Goal: Use online tool/utility: Utilize a website feature to perform a specific function

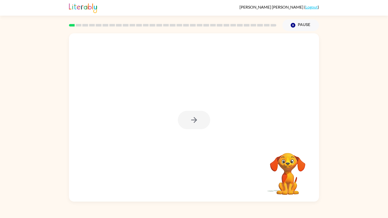
click at [198, 123] on div at bounding box center [194, 120] width 32 height 18
click at [198, 123] on icon "button" at bounding box center [194, 120] width 9 height 9
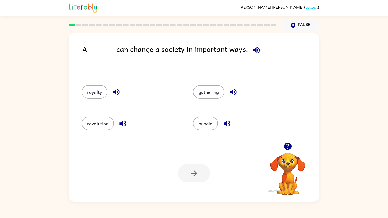
click at [126, 124] on icon "button" at bounding box center [123, 124] width 7 height 7
click at [254, 50] on icon "button" at bounding box center [256, 50] width 7 height 7
click at [215, 93] on button "gathering" at bounding box center [208, 92] width 31 height 14
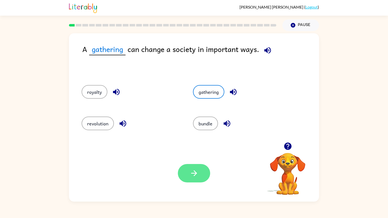
click at [189, 175] on button "button" at bounding box center [194, 173] width 32 height 18
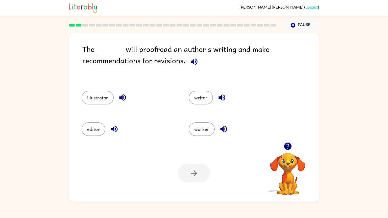
click at [195, 65] on icon "button" at bounding box center [194, 61] width 7 height 7
click at [97, 130] on button "editor" at bounding box center [94, 130] width 24 height 14
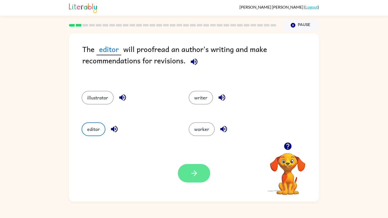
click at [200, 170] on button "button" at bounding box center [194, 173] width 32 height 18
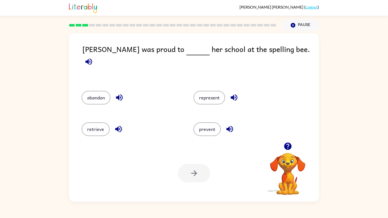
click at [93, 57] on icon "button" at bounding box center [88, 61] width 9 height 9
click at [201, 93] on button "represent" at bounding box center [210, 98] width 32 height 14
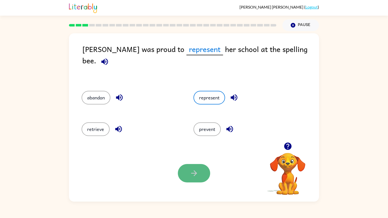
click at [192, 173] on icon "button" at bounding box center [194, 173] width 9 height 9
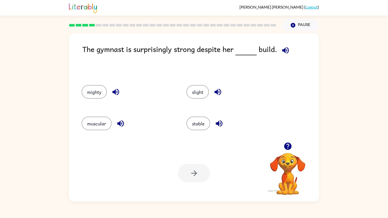
click at [286, 49] on icon "button" at bounding box center [285, 50] width 9 height 9
click at [287, 51] on icon "button" at bounding box center [285, 50] width 7 height 7
click at [91, 120] on button "muscular" at bounding box center [97, 124] width 30 height 14
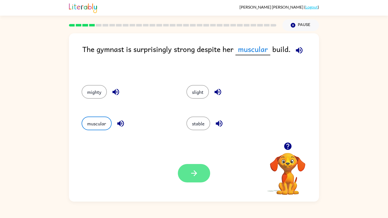
click at [190, 175] on icon "button" at bounding box center [194, 173] width 9 height 9
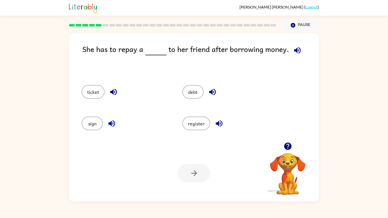
click at [297, 51] on icon "button" at bounding box center [297, 50] width 9 height 9
click at [192, 94] on button "debt" at bounding box center [193, 92] width 21 height 14
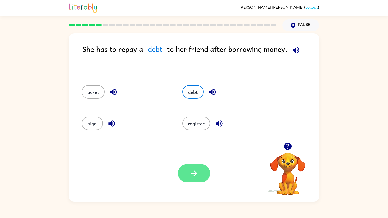
click at [198, 179] on button "button" at bounding box center [194, 173] width 32 height 18
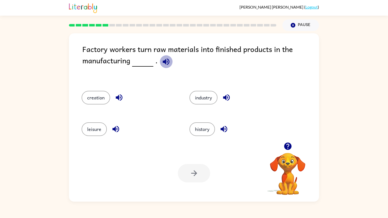
click at [167, 62] on icon "button" at bounding box center [166, 61] width 9 height 9
click at [198, 99] on button "industry" at bounding box center [204, 98] width 28 height 14
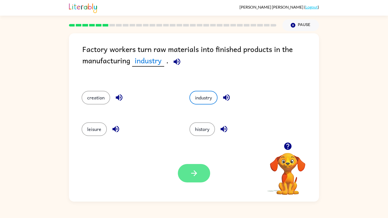
click at [199, 175] on button "button" at bounding box center [194, 173] width 32 height 18
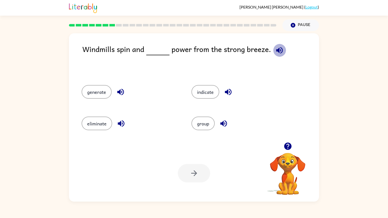
click at [278, 52] on icon "button" at bounding box center [279, 50] width 9 height 9
click at [99, 95] on button "generate" at bounding box center [97, 92] width 30 height 14
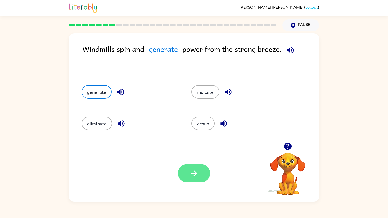
click at [191, 176] on icon "button" at bounding box center [194, 173] width 9 height 9
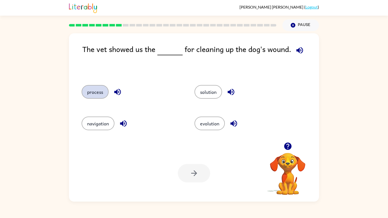
click at [95, 94] on button "process" at bounding box center [95, 92] width 27 height 14
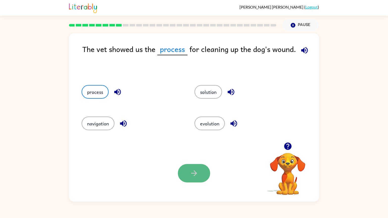
click at [194, 174] on icon "button" at bounding box center [194, 173] width 9 height 9
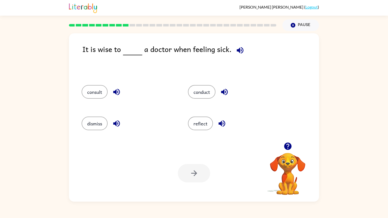
click at [239, 53] on icon "button" at bounding box center [240, 50] width 7 height 7
click at [119, 127] on icon "button" at bounding box center [116, 123] width 9 height 9
click at [116, 90] on icon "button" at bounding box center [116, 92] width 7 height 7
click at [224, 93] on icon "button" at bounding box center [224, 92] width 7 height 7
click at [223, 126] on icon "button" at bounding box center [222, 123] width 9 height 9
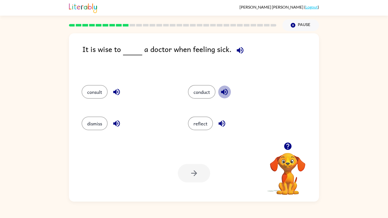
click at [226, 95] on icon "button" at bounding box center [224, 92] width 7 height 7
click at [94, 124] on button "dismiss" at bounding box center [95, 124] width 26 height 14
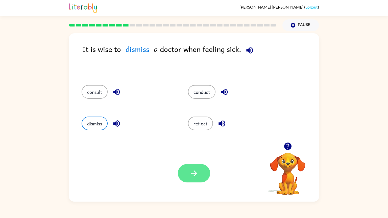
click at [202, 174] on button "button" at bounding box center [194, 173] width 32 height 18
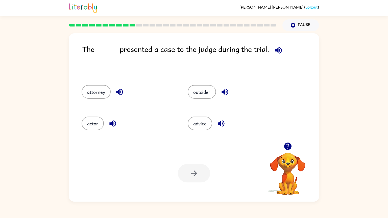
click at [277, 55] on button "button" at bounding box center [278, 50] width 13 height 13
click at [194, 94] on button "outsider" at bounding box center [202, 92] width 28 height 14
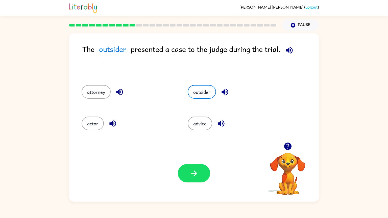
click at [288, 54] on icon "button" at bounding box center [289, 50] width 9 height 9
click at [196, 174] on icon "button" at bounding box center [194, 174] width 6 height 6
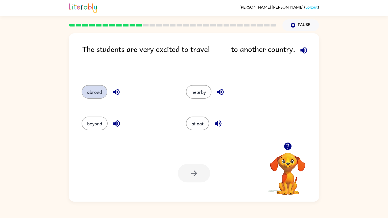
click at [97, 88] on button "abroad" at bounding box center [95, 92] width 26 height 14
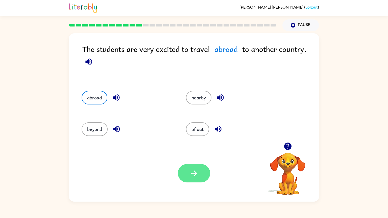
click at [203, 180] on button "button" at bounding box center [194, 173] width 32 height 18
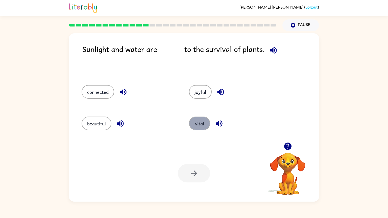
click at [199, 125] on button "vital" at bounding box center [199, 124] width 21 height 14
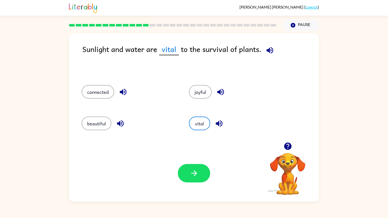
click at [221, 123] on icon "button" at bounding box center [219, 123] width 9 height 9
click at [197, 166] on button "button" at bounding box center [194, 173] width 32 height 18
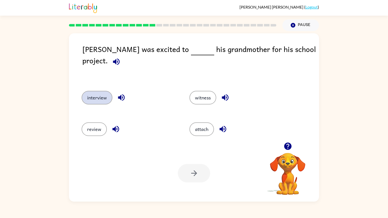
click at [100, 91] on button "interview" at bounding box center [97, 98] width 31 height 14
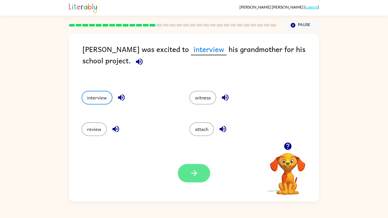
click at [190, 172] on icon "button" at bounding box center [194, 173] width 9 height 9
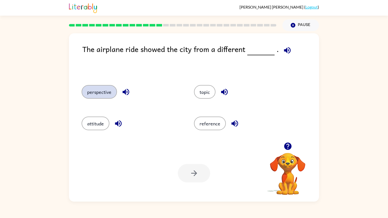
click at [109, 90] on button "perspective" at bounding box center [99, 92] width 35 height 14
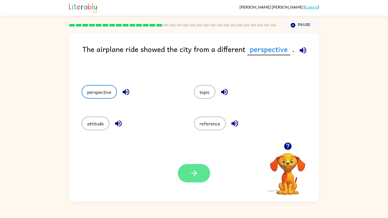
click at [195, 180] on button "button" at bounding box center [194, 173] width 32 height 18
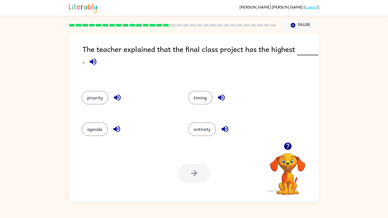
click at [172, 99] on div "priority" at bounding box center [129, 98] width 95 height 14
click at [221, 130] on icon "button" at bounding box center [225, 129] width 9 height 9
click at [220, 98] on icon "button" at bounding box center [221, 98] width 7 height 7
click at [111, 131] on button "button" at bounding box center [116, 129] width 13 height 13
click at [117, 99] on icon "button" at bounding box center [117, 97] width 9 height 9
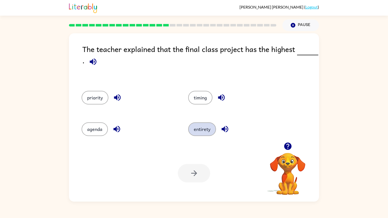
click at [197, 126] on button "entirety" at bounding box center [202, 130] width 28 height 14
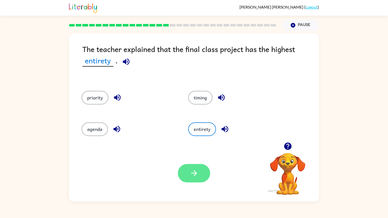
click at [198, 180] on button "button" at bounding box center [194, 173] width 32 height 18
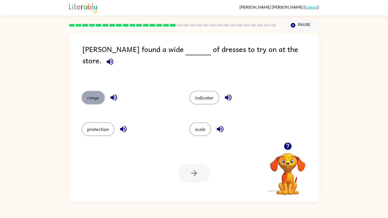
click at [98, 95] on button "range" at bounding box center [93, 98] width 23 height 14
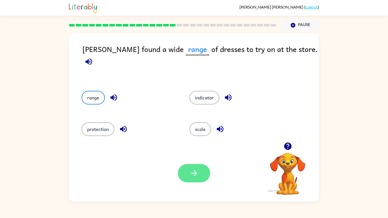
click at [197, 173] on icon "button" at bounding box center [194, 173] width 9 height 9
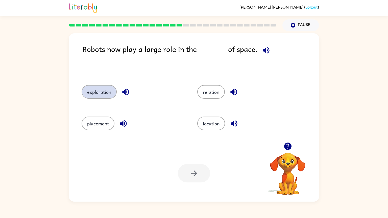
click at [101, 96] on button "exploration" at bounding box center [99, 92] width 35 height 14
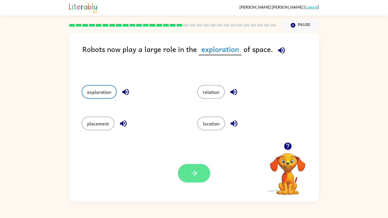
click at [196, 178] on icon "button" at bounding box center [194, 173] width 9 height 9
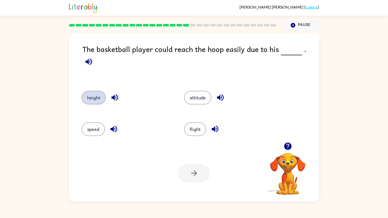
click at [94, 94] on button "height" at bounding box center [94, 98] width 24 height 14
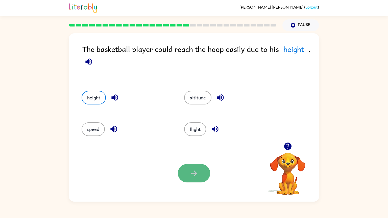
click at [194, 172] on icon "button" at bounding box center [194, 173] width 9 height 9
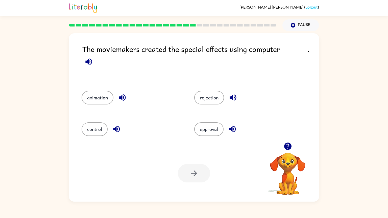
click at [88, 62] on icon "button" at bounding box center [88, 61] width 7 height 7
click at [103, 95] on button "animation" at bounding box center [98, 98] width 32 height 14
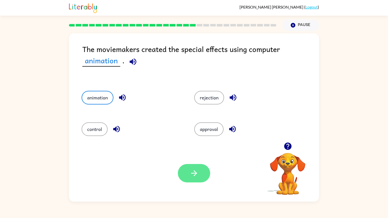
click at [191, 173] on icon "button" at bounding box center [194, 173] width 9 height 9
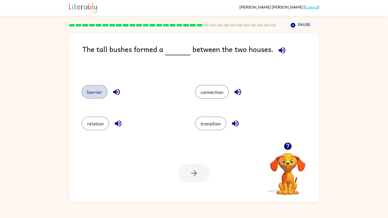
click at [99, 95] on button "barrier" at bounding box center [95, 92] width 26 height 14
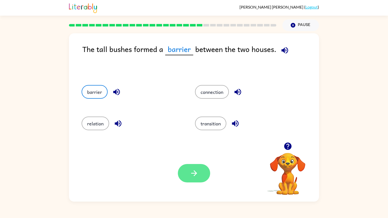
click at [200, 175] on button "button" at bounding box center [194, 173] width 32 height 18
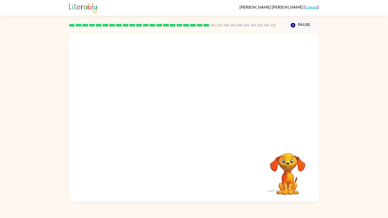
click at [140, 124] on video "Your browser must support playing .mp4 files to use Literably. Please try using…" at bounding box center [194, 87] width 250 height 109
click at [195, 123] on icon "button" at bounding box center [194, 120] width 9 height 9
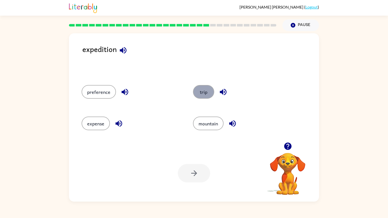
click at [201, 96] on button "trip" at bounding box center [203, 92] width 21 height 14
click at [191, 173] on icon "button" at bounding box center [194, 174] width 6 height 6
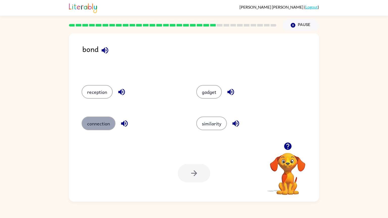
click at [97, 129] on button "connection" at bounding box center [99, 124] width 34 height 14
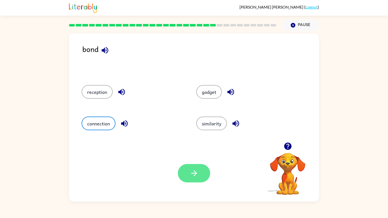
click at [188, 173] on button "button" at bounding box center [194, 173] width 32 height 18
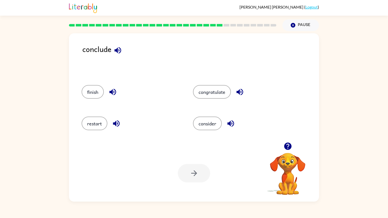
click at [114, 94] on icon "button" at bounding box center [112, 92] width 7 height 7
click at [98, 97] on button "finish" at bounding box center [93, 92] width 22 height 14
click at [189, 172] on button "button" at bounding box center [194, 173] width 32 height 18
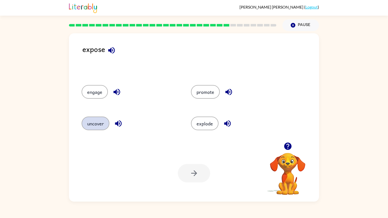
click at [96, 125] on button "uncover" at bounding box center [96, 124] width 28 height 14
click at [198, 174] on icon "button" at bounding box center [194, 173] width 9 height 9
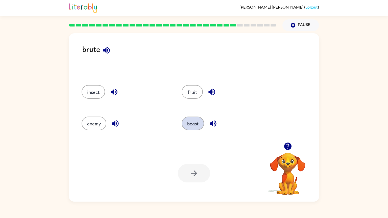
click at [185, 123] on button "beast" at bounding box center [193, 124] width 22 height 14
click at [195, 170] on icon "button" at bounding box center [194, 173] width 9 height 9
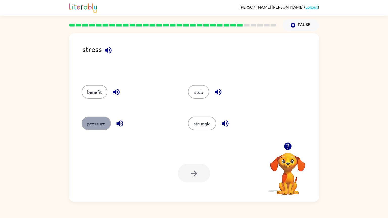
click at [100, 123] on button "pressure" at bounding box center [96, 124] width 29 height 14
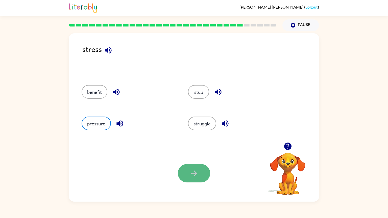
click at [187, 177] on button "button" at bounding box center [194, 173] width 32 height 18
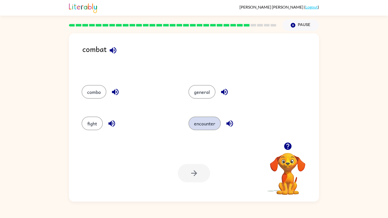
click at [196, 128] on button "encounter" at bounding box center [205, 124] width 32 height 14
click at [193, 179] on button "button" at bounding box center [194, 173] width 32 height 18
click at [110, 54] on icon "button" at bounding box center [111, 50] width 9 height 9
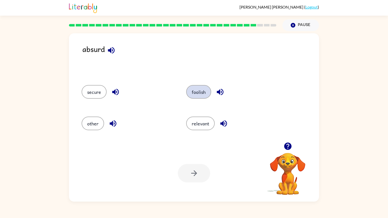
click at [196, 94] on button "foolish" at bounding box center [198, 92] width 25 height 14
click at [190, 170] on icon "button" at bounding box center [194, 173] width 9 height 9
click at [111, 52] on icon "button" at bounding box center [109, 50] width 9 height 9
click at [201, 94] on button "combine" at bounding box center [201, 92] width 29 height 14
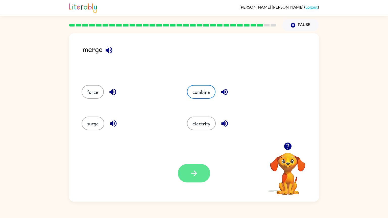
click at [191, 179] on button "button" at bounding box center [194, 173] width 32 height 18
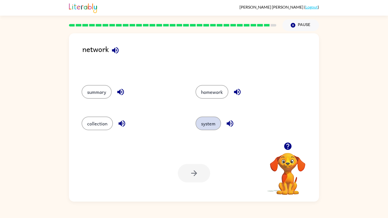
click at [209, 124] on button "system" at bounding box center [209, 124] width 26 height 14
click at [188, 176] on button "button" at bounding box center [194, 173] width 32 height 18
